Goal: Task Accomplishment & Management: Complete application form

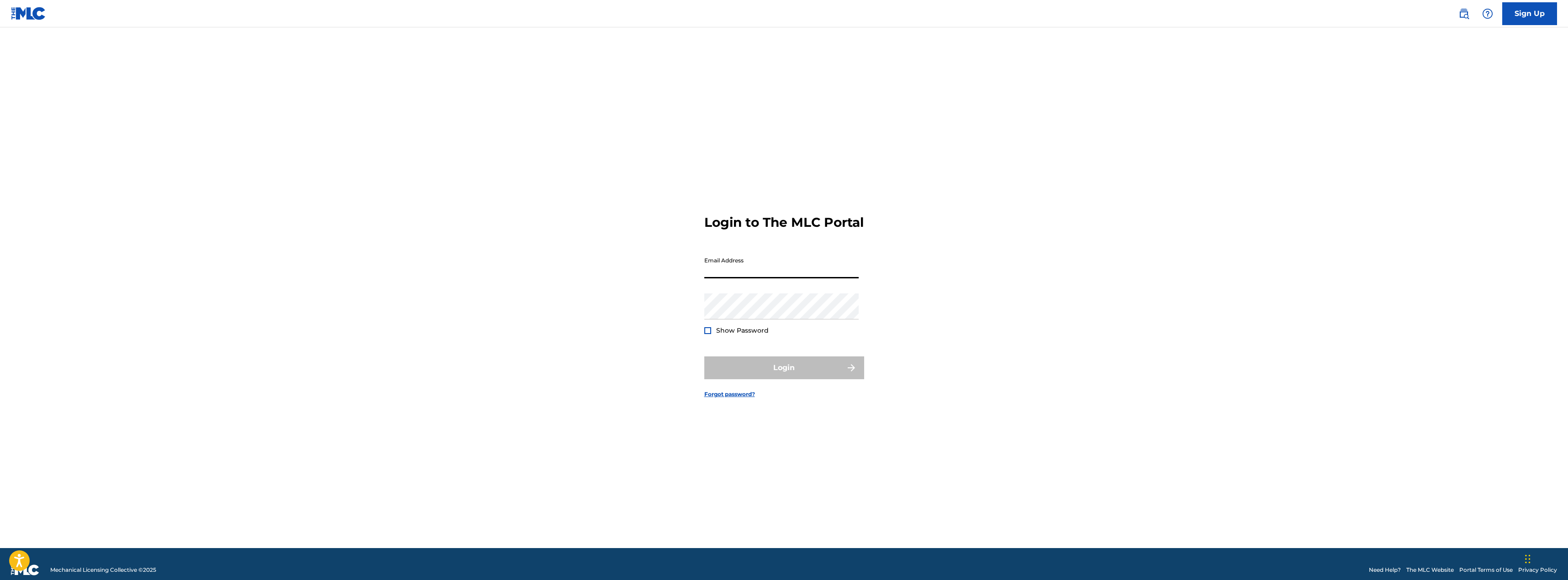
click at [735, 269] on input "Email Address" at bounding box center [781, 265] width 154 height 26
type input "[EMAIL_ADDRESS][DOMAIN_NAME]"
click at [709, 334] on div at bounding box center [708, 331] width 7 height 7
click at [785, 369] on button "Login" at bounding box center [784, 368] width 160 height 22
click at [751, 318] on input "Code" at bounding box center [781, 305] width 154 height 26
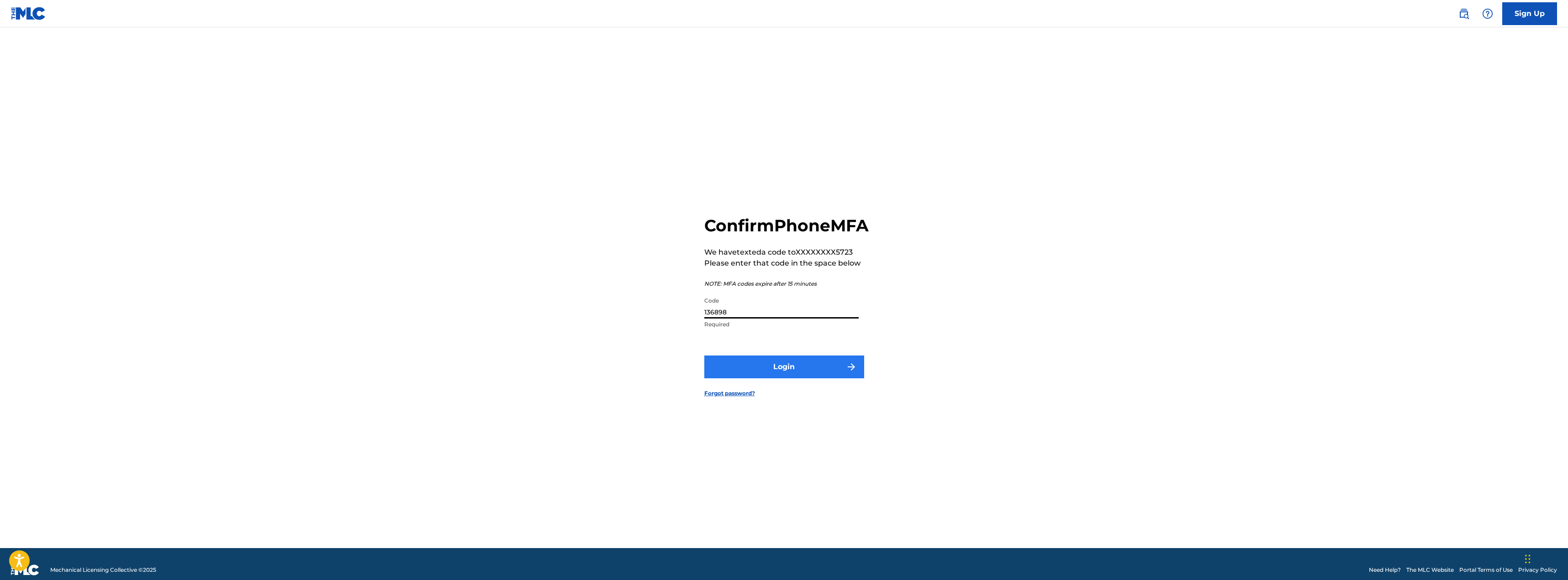
type input "136898"
click at [764, 373] on button "Login" at bounding box center [784, 367] width 160 height 22
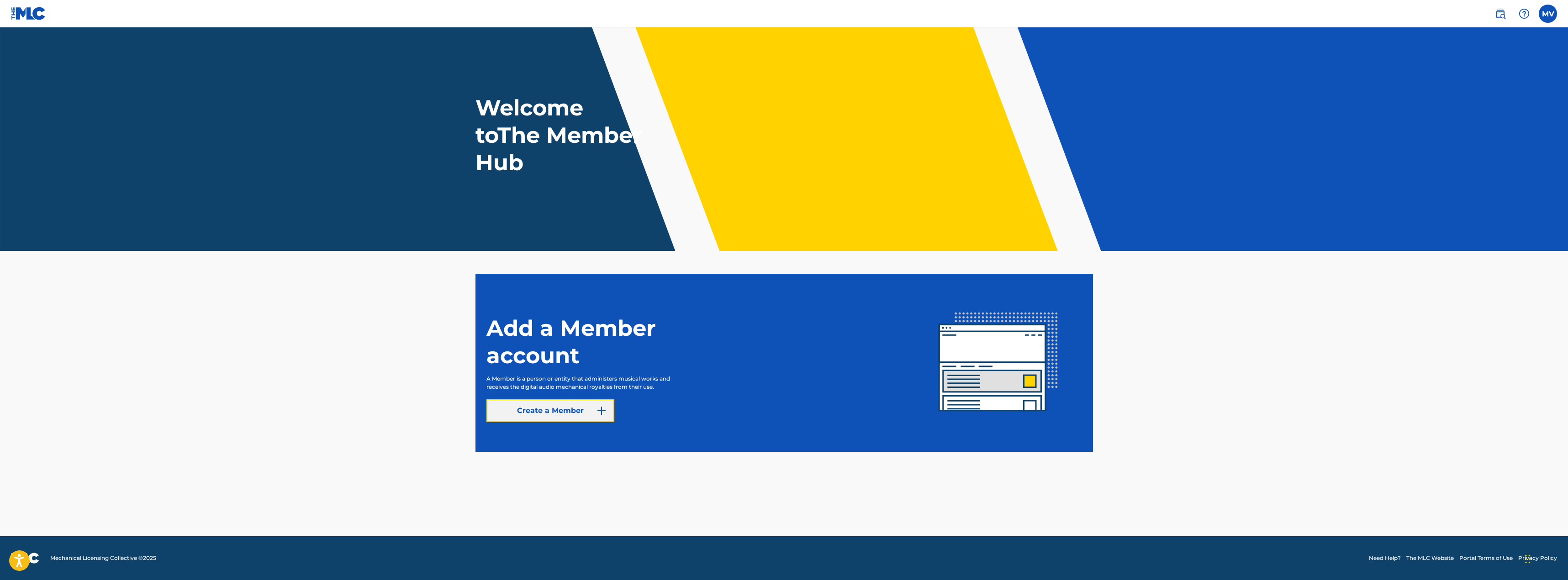
click at [577, 417] on link "Create a Member" at bounding box center [549, 410] width 128 height 22
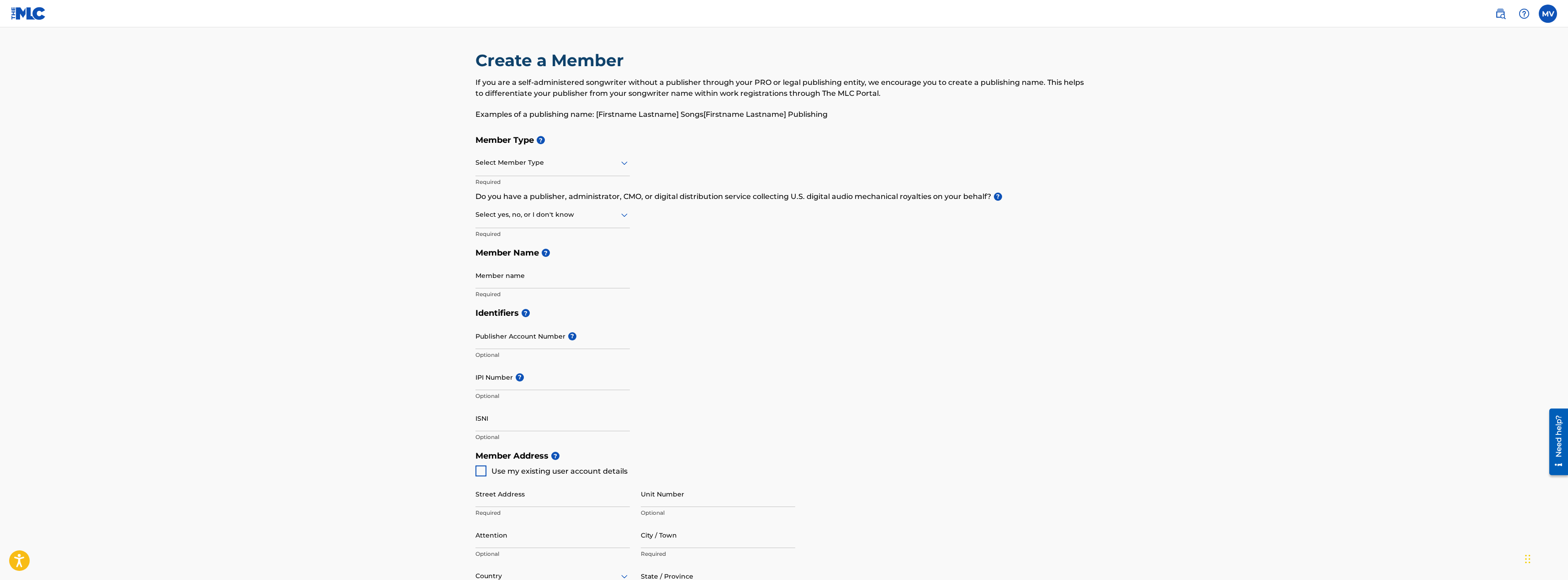
click at [548, 162] on div at bounding box center [552, 162] width 154 height 12
click at [533, 188] on div "Self-Administered Songwriter" at bounding box center [553, 186] width 153 height 21
click at [623, 215] on icon at bounding box center [624, 215] width 7 height 3
click at [493, 253] on div "No" at bounding box center [553, 259] width 153 height 21
click at [518, 276] on input "Member name" at bounding box center [552, 275] width 154 height 26
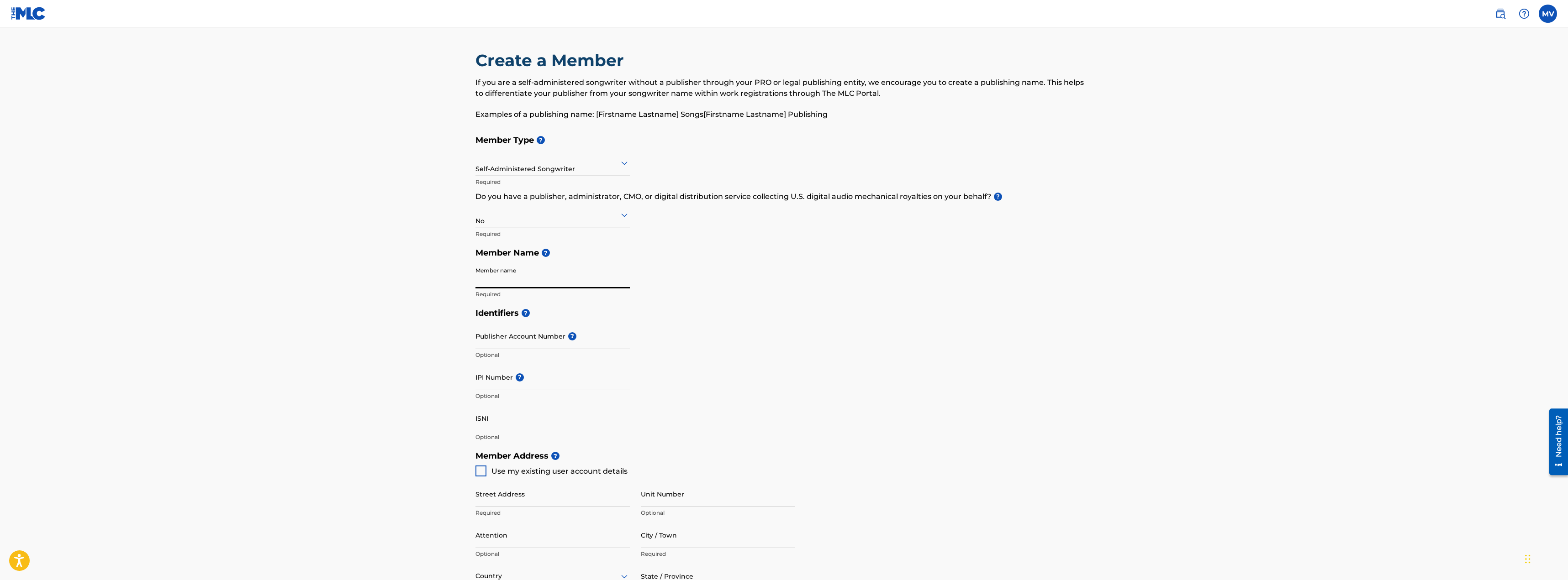
type input "[PERSON_NAME] [PERSON_NAME]"
type input "[STREET_ADDRESS][PERSON_NAME]"
click at [529, 338] on input "Publisher Account Number ?" at bounding box center [552, 336] width 154 height 26
click at [416, 334] on main "Create a Member If you are a self-administered songwriter without a publisher t…" at bounding box center [784, 438] width 1568 height 820
click at [585, 377] on input "IPI Number ?" at bounding box center [552, 377] width 154 height 26
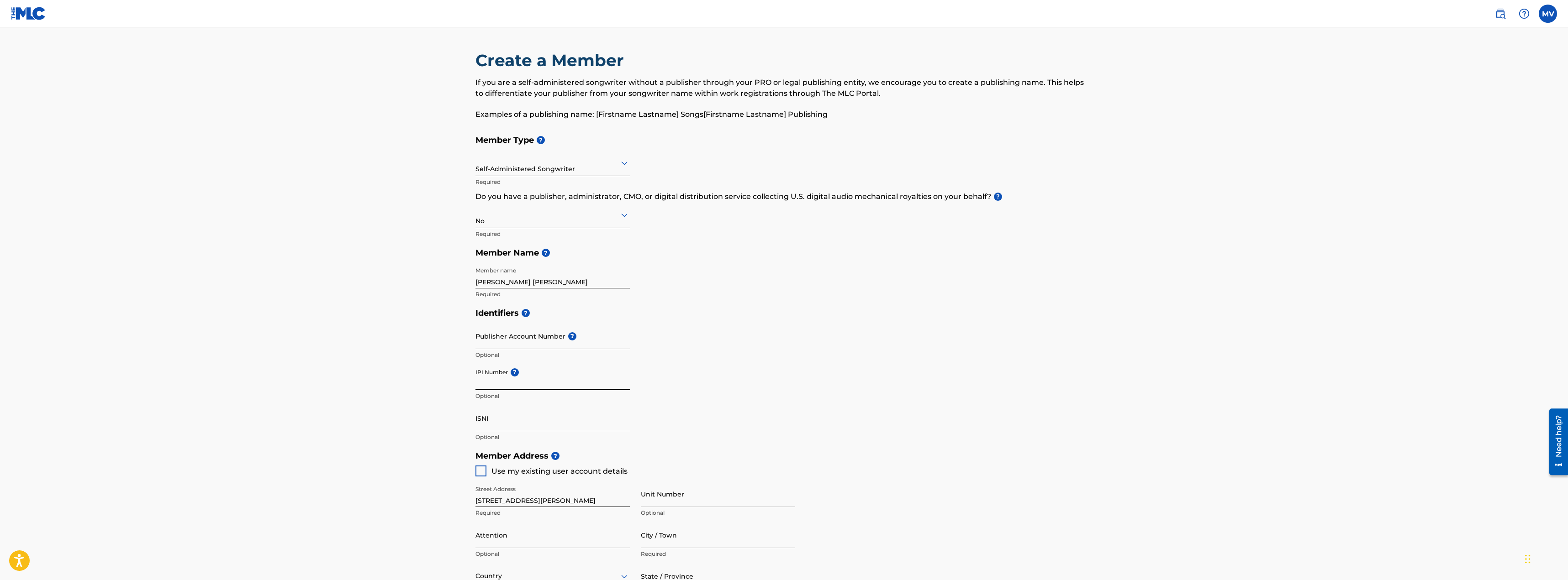
type input "00654518630"
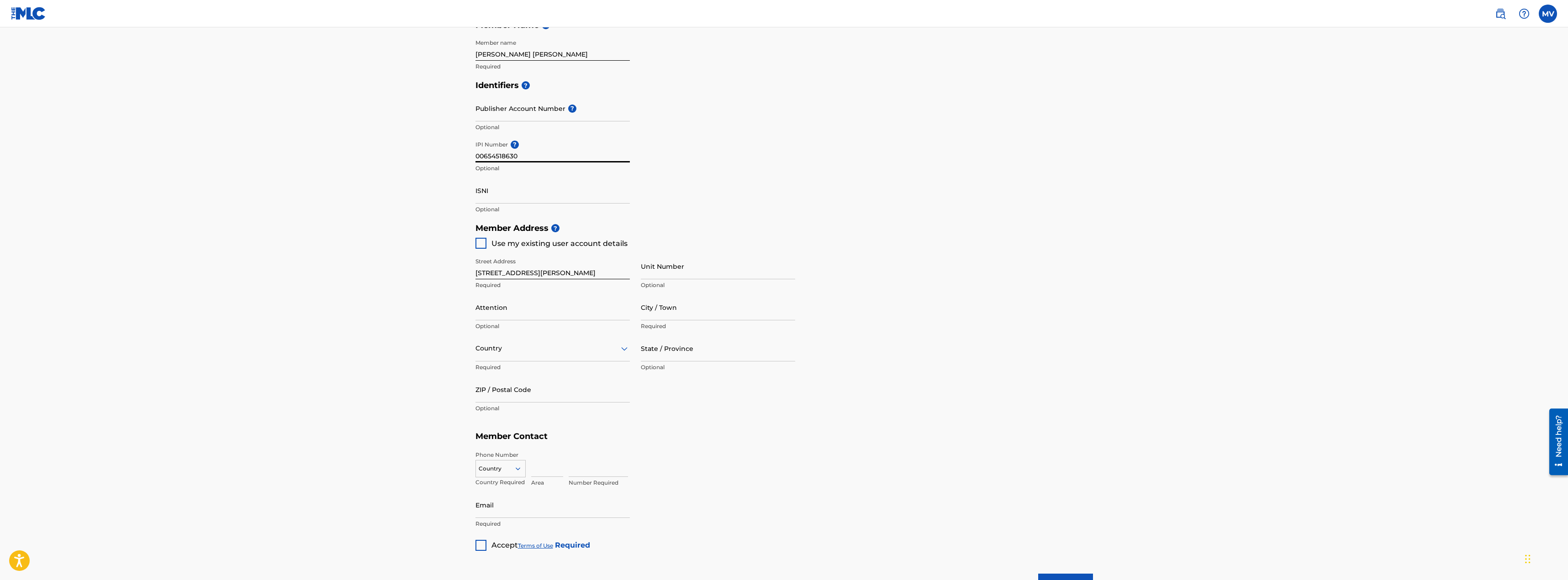
scroll to position [228, 0]
click at [481, 245] on div at bounding box center [480, 242] width 11 height 11
type input "Craiova"
type input "Dolj"
type input "200506"
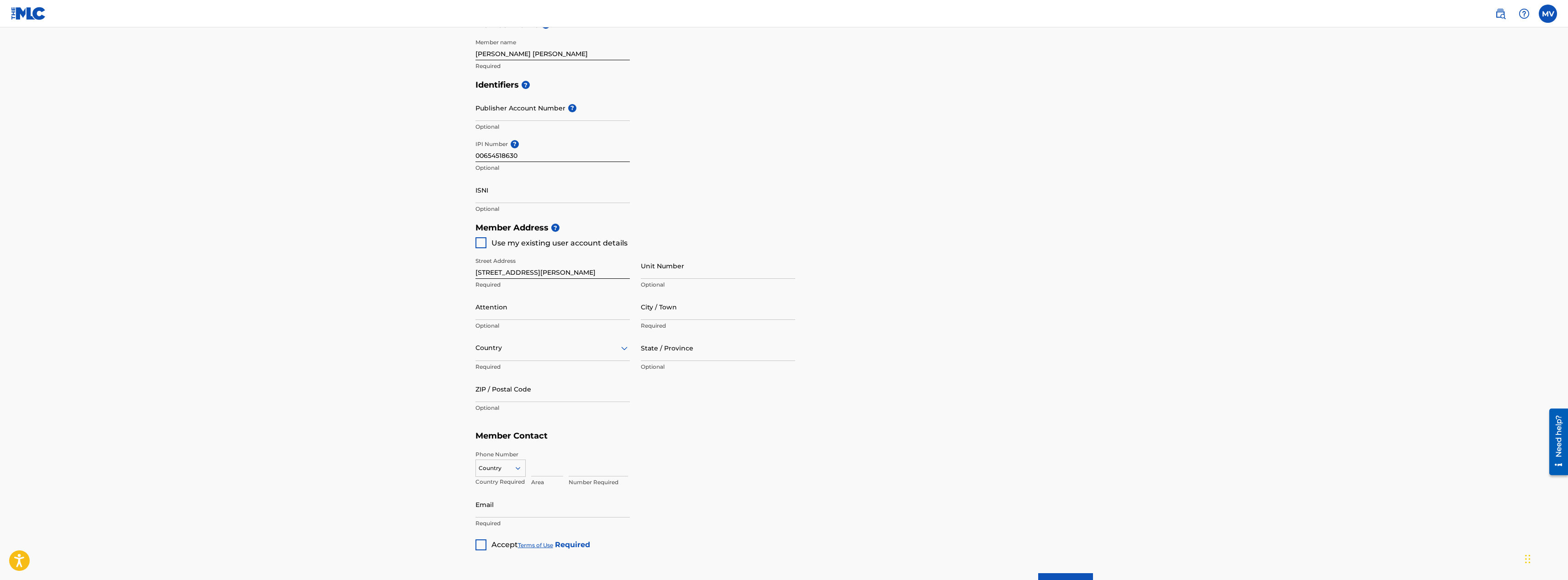
type input "723"
type input "835723"
type input "[EMAIL_ADDRESS][DOMAIN_NAME]"
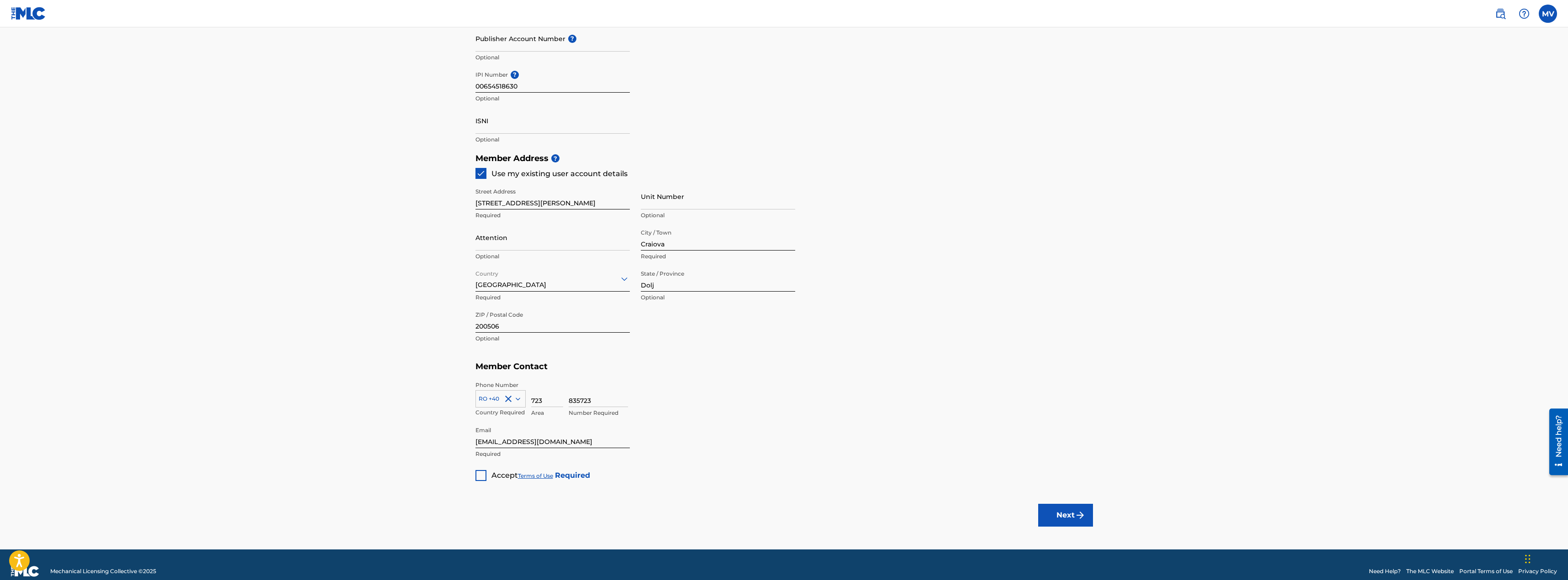
scroll to position [311, 0]
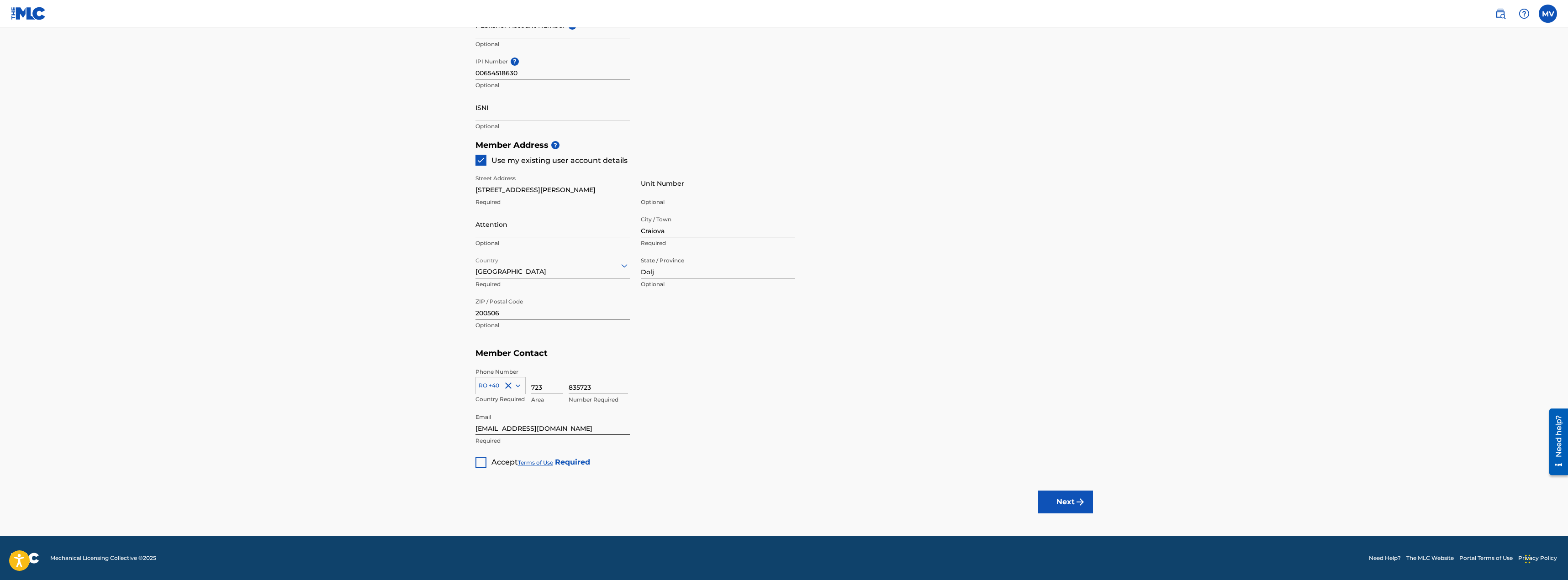
click at [483, 463] on div at bounding box center [480, 462] width 11 height 11
click at [1075, 502] on img "submit" at bounding box center [1080, 502] width 11 height 11
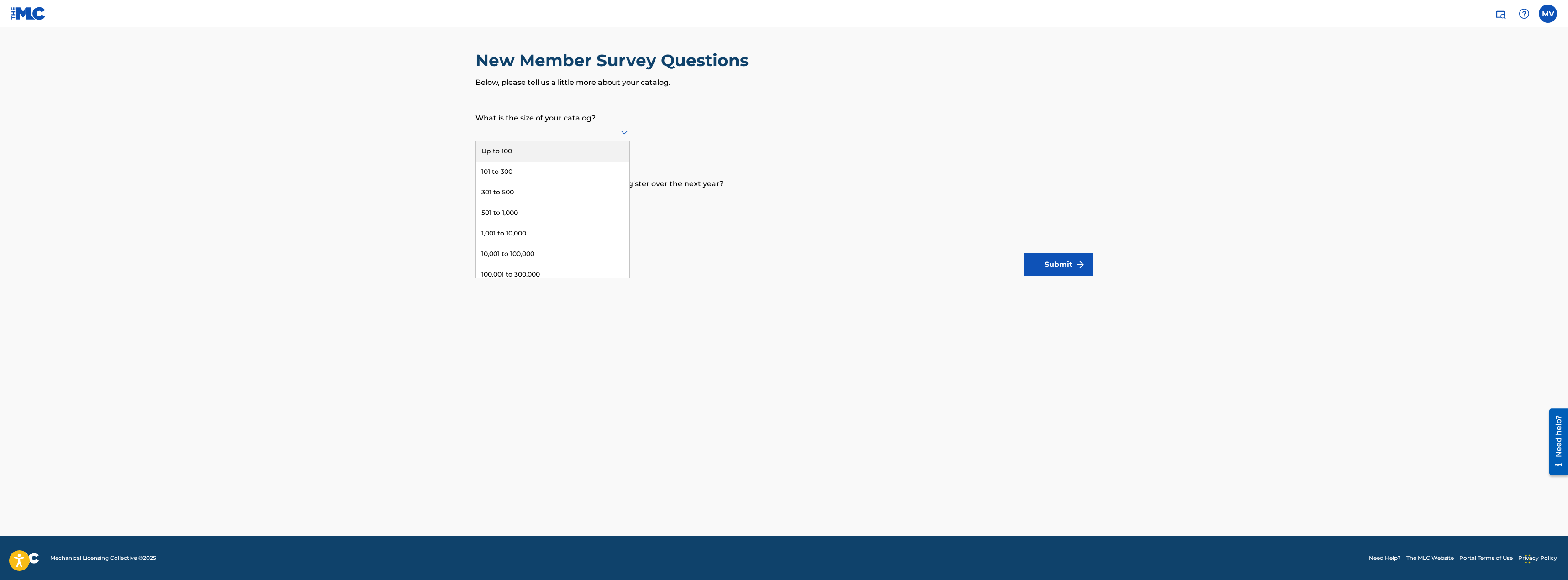
click at [623, 133] on icon at bounding box center [624, 132] width 7 height 3
click at [506, 174] on div "101 to 300" at bounding box center [553, 172] width 153 height 21
click at [626, 194] on icon at bounding box center [624, 198] width 11 height 11
click at [511, 254] on div "301 to 500" at bounding box center [553, 258] width 153 height 21
click at [1073, 268] on button "Submit" at bounding box center [1059, 264] width 68 height 22
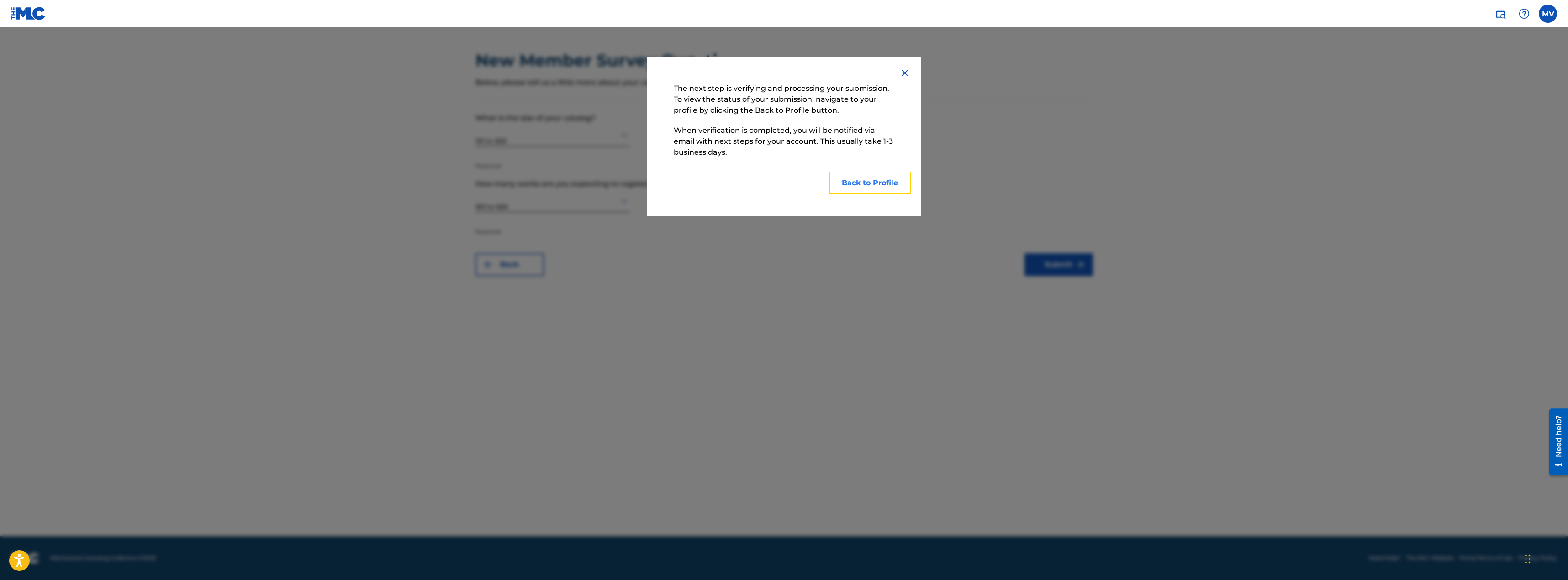
click at [879, 183] on button "Back to Profile" at bounding box center [869, 182] width 83 height 22
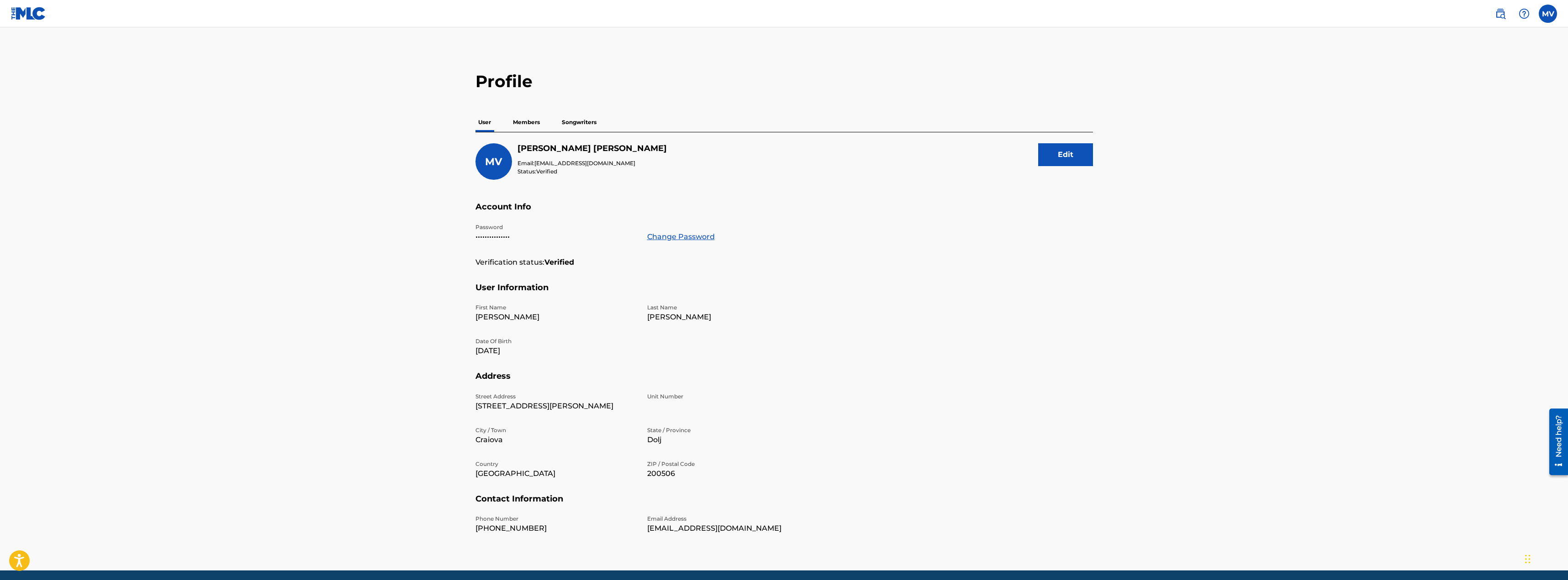
click at [527, 118] on p "Members" at bounding box center [526, 122] width 33 height 19
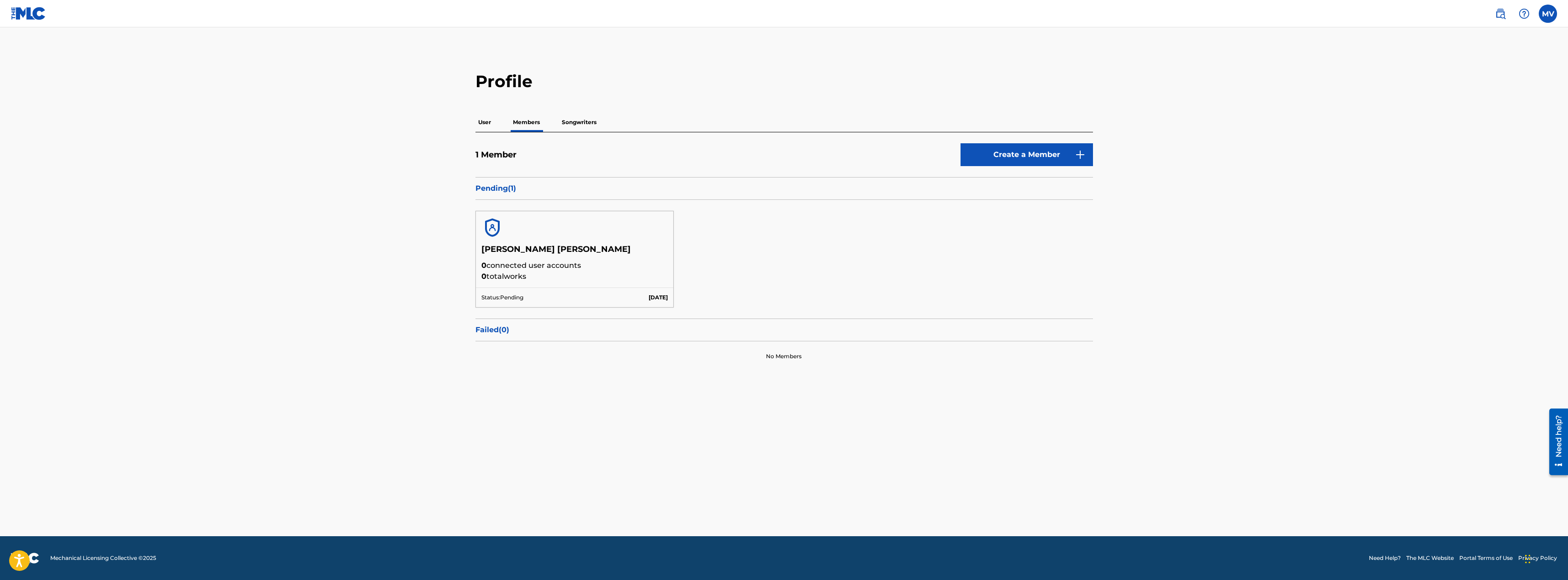
click at [586, 122] on p "Songwriters" at bounding box center [579, 122] width 40 height 19
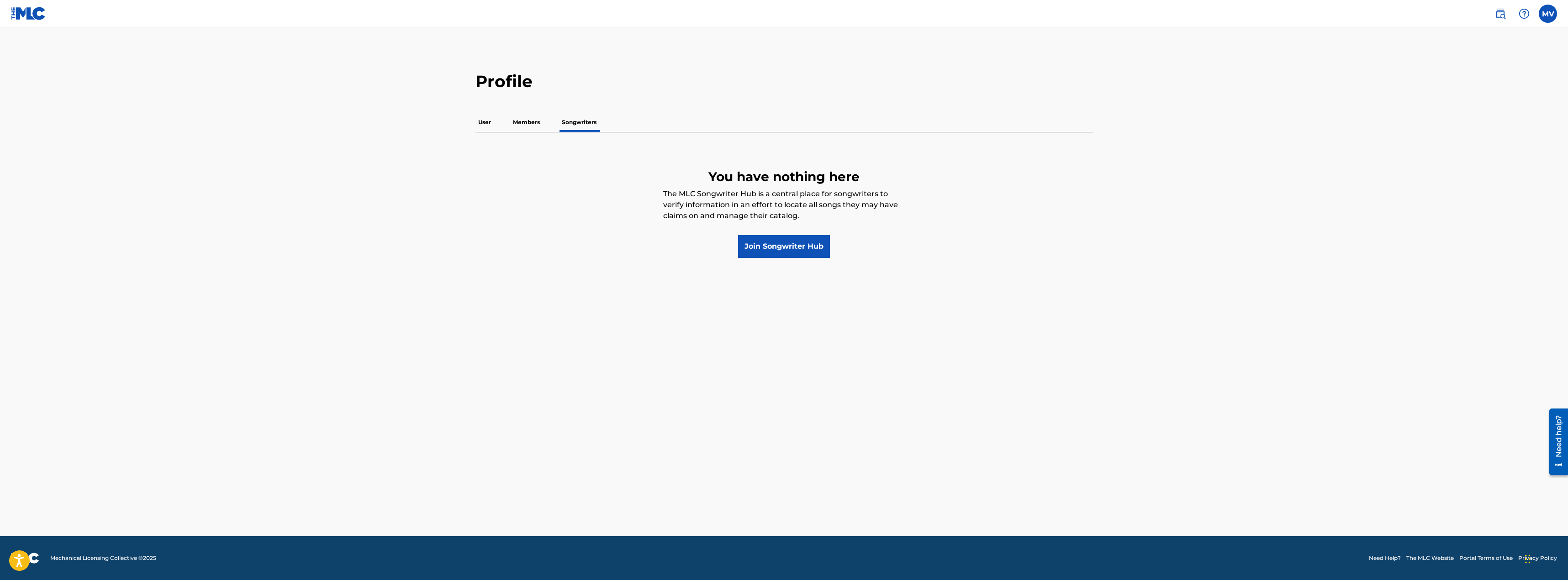
click at [525, 121] on p "Members" at bounding box center [526, 122] width 33 height 19
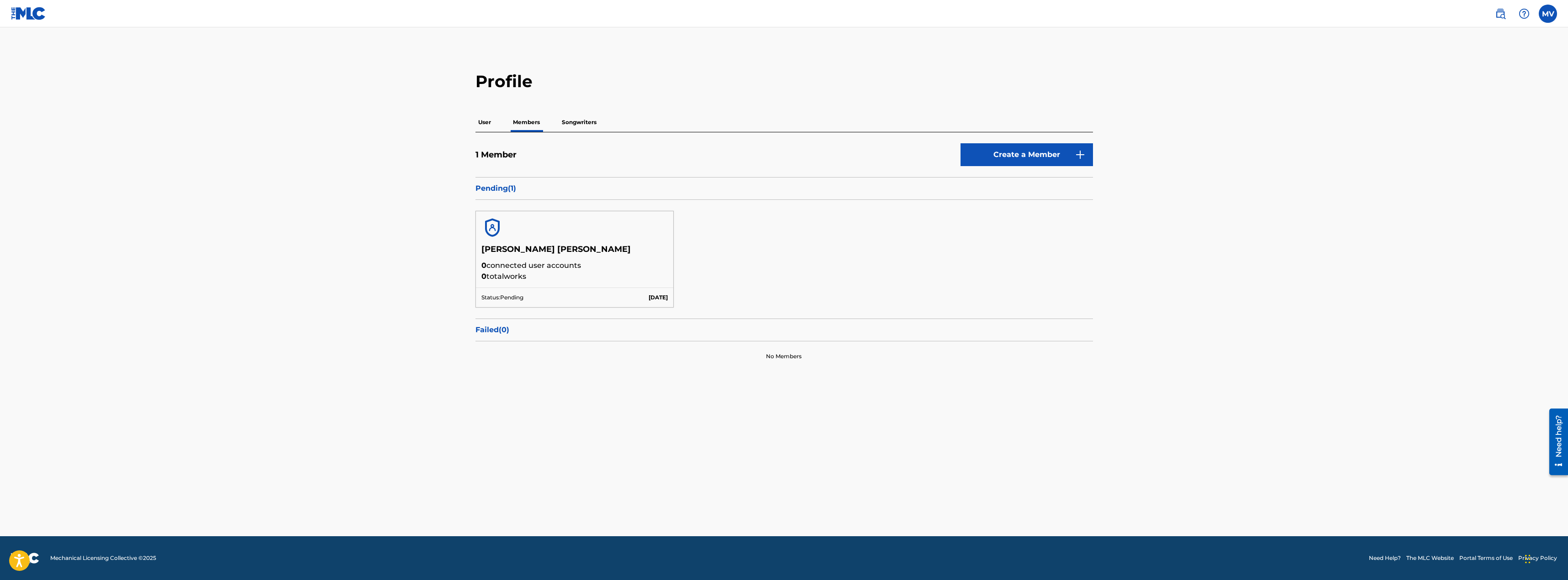
click at [31, 13] on img at bounding box center [28, 13] width 35 height 13
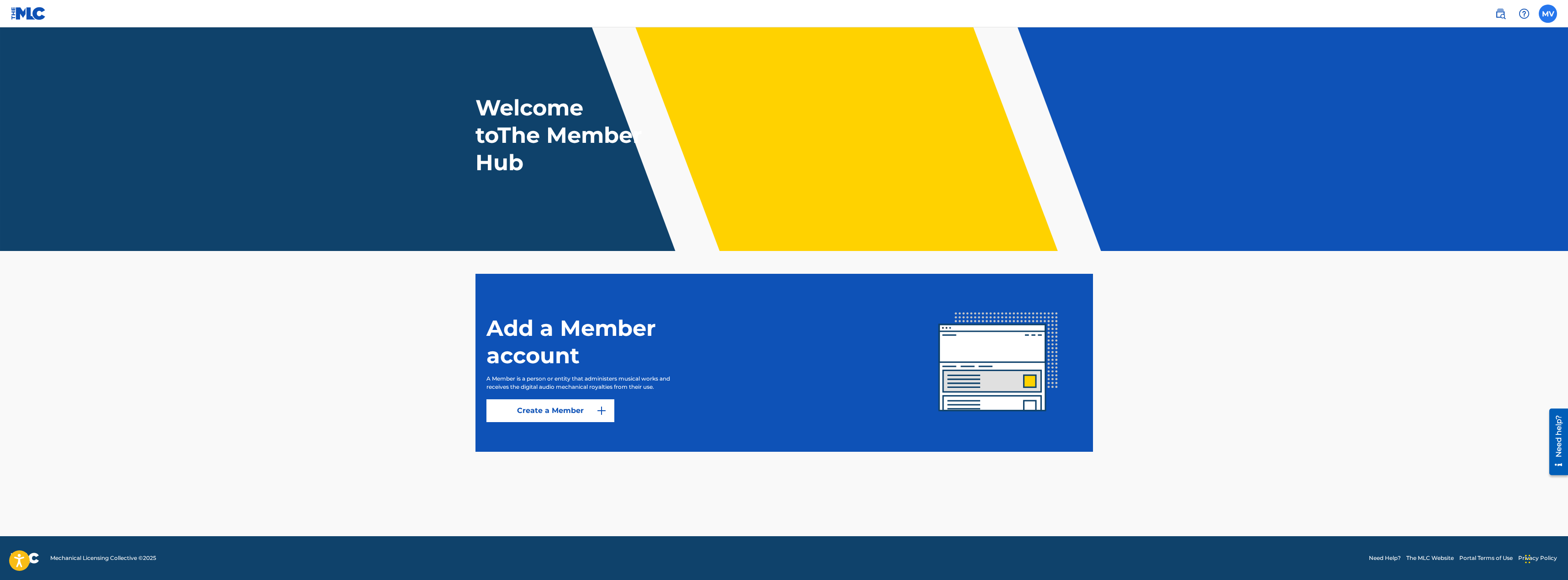
click at [1545, 17] on label at bounding box center [1548, 13] width 18 height 18
click at [1548, 13] on input "MV [PERSON_NAME] [PERSON_NAME][EMAIL_ADDRESS][DOMAIN_NAME] Notification Prefere…" at bounding box center [1548, 13] width 0 height 0
click at [377, 312] on main "Welcome to The Member Hub Add a Member account A Member is a person or entity t…" at bounding box center [784, 282] width 1568 height 509
